Goal: Task Accomplishment & Management: Complete application form

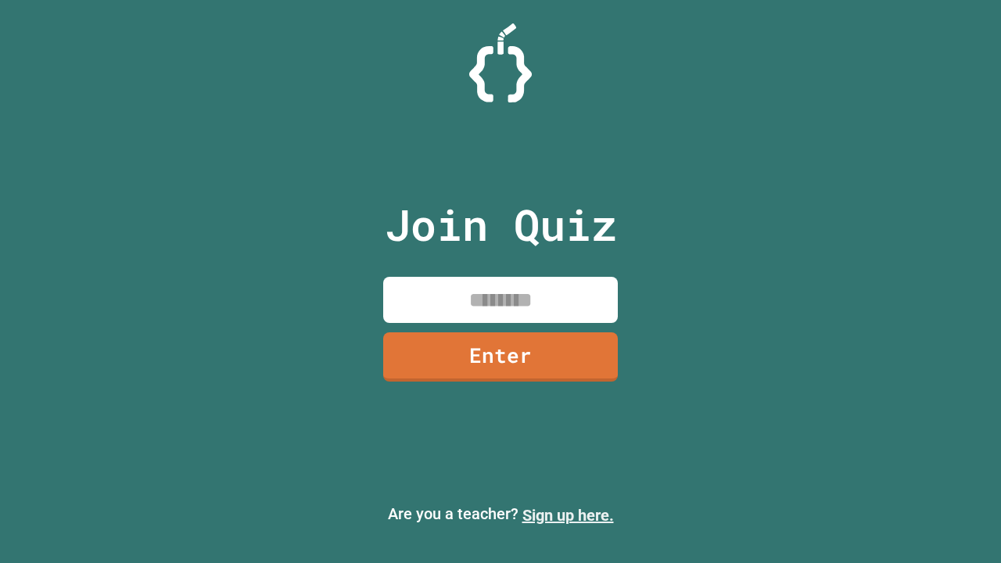
click at [568, 515] on link "Sign up here." at bounding box center [567, 515] width 91 height 19
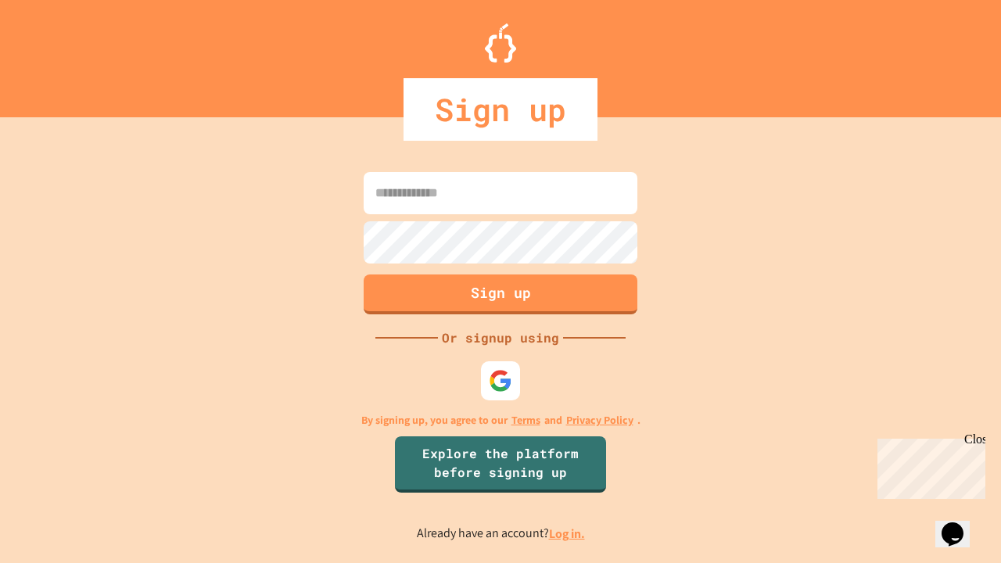
click at [568, 533] on link "Log in." at bounding box center [567, 533] width 36 height 16
